Goal: Information Seeking & Learning: Learn about a topic

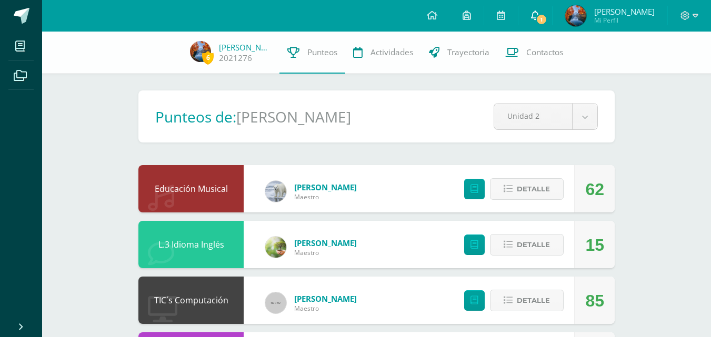
click at [535, 21] on span "1" at bounding box center [541, 20] width 12 height 12
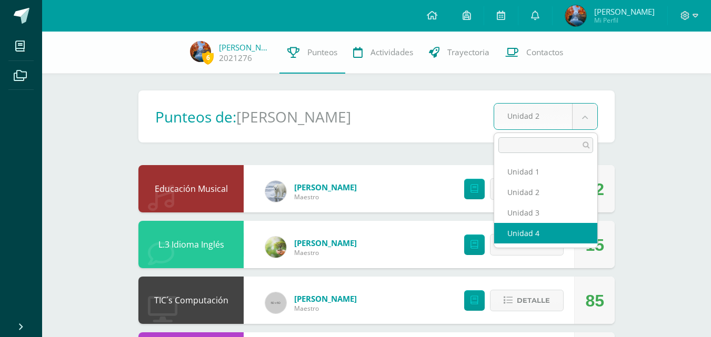
select select "Unidad 4"
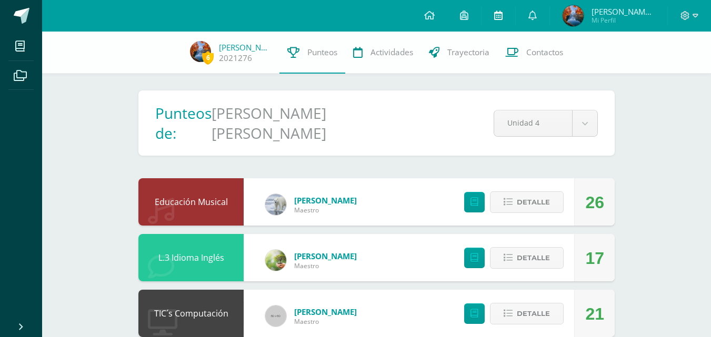
click at [505, 23] on link at bounding box center [499, 16] width 34 height 32
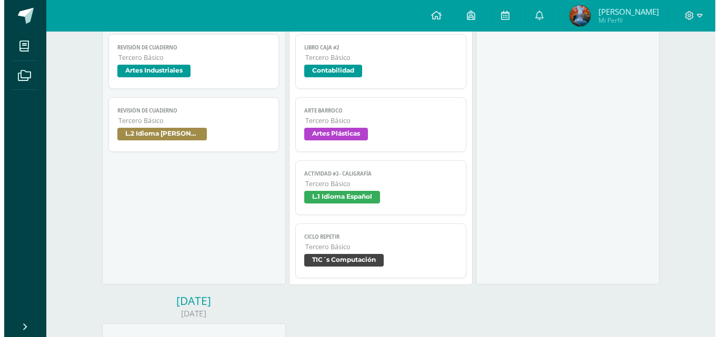
scroll to position [474, 0]
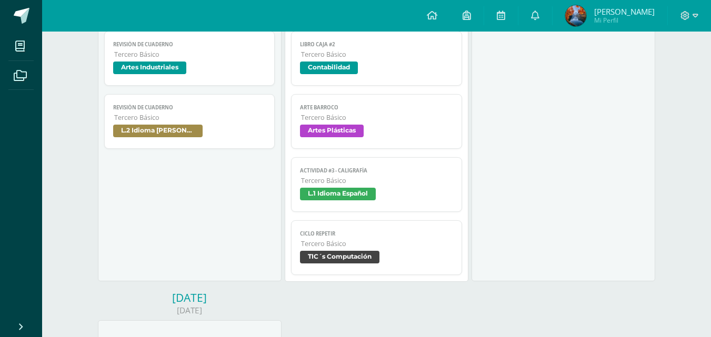
click at [366, 131] on span "Artes Plásticas" at bounding box center [376, 132] width 153 height 15
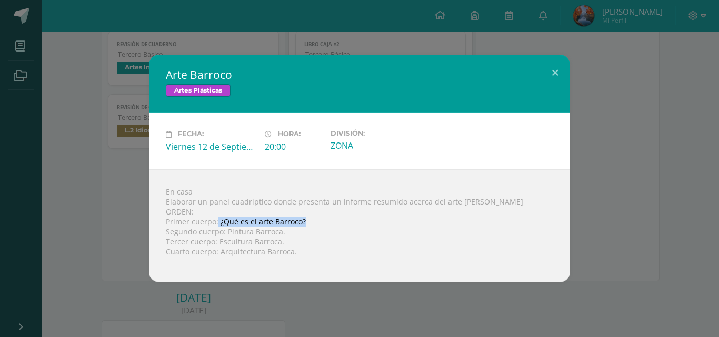
drag, startPoint x: 216, startPoint y: 224, endPoint x: 304, endPoint y: 219, distance: 87.6
click at [304, 219] on div "En casa Elaborar un panel cuadríptico donde presenta un informe resumido acerca…" at bounding box center [359, 226] width 421 height 113
copy div "¿Qué es el arte Barroco?"
drag, startPoint x: 224, startPoint y: 232, endPoint x: 280, endPoint y: 233, distance: 55.8
click at [280, 233] on div "En casa Elaborar un panel cuadríptico donde presenta un informe resumido acerca…" at bounding box center [359, 226] width 421 height 113
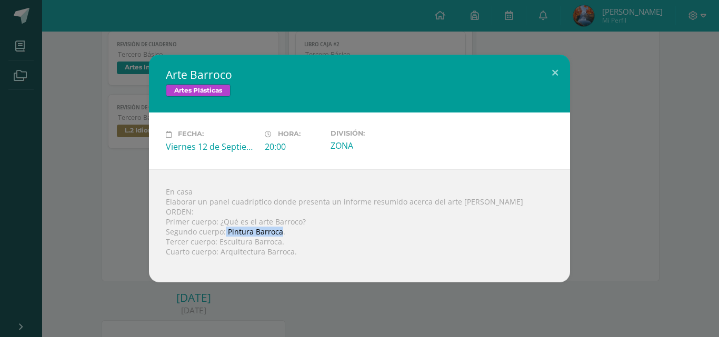
copy div "Pintura Barroca"
drag, startPoint x: 276, startPoint y: 246, endPoint x: 248, endPoint y: 246, distance: 27.9
click at [248, 246] on div "En casa Elaborar un panel cuadríptico donde presenta un informe resumido acerca…" at bounding box center [359, 226] width 421 height 113
drag, startPoint x: 220, startPoint y: 242, endPoint x: 279, endPoint y: 241, distance: 59.0
click at [279, 241] on div "En casa Elaborar un panel cuadríptico donde presenta un informe resumido acerca…" at bounding box center [359, 226] width 421 height 113
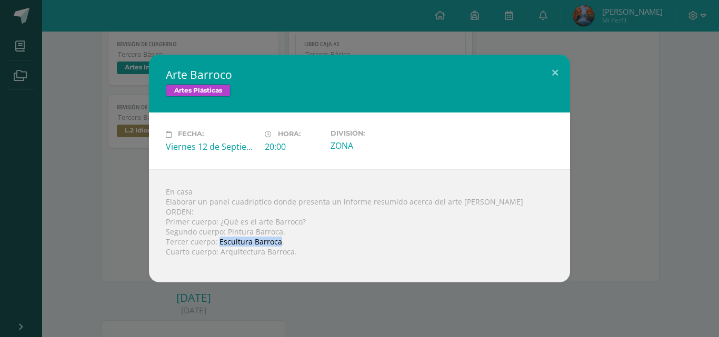
copy div "Escultura Barroca"
drag, startPoint x: 263, startPoint y: 250, endPoint x: 220, endPoint y: 253, distance: 43.8
click at [220, 253] on div "En casa Elaborar un panel cuadríptico donde presenta un informe resumido acerca…" at bounding box center [359, 226] width 421 height 113
copy div "Arquitectura Barroca."
